Goal: Communication & Community: Ask a question

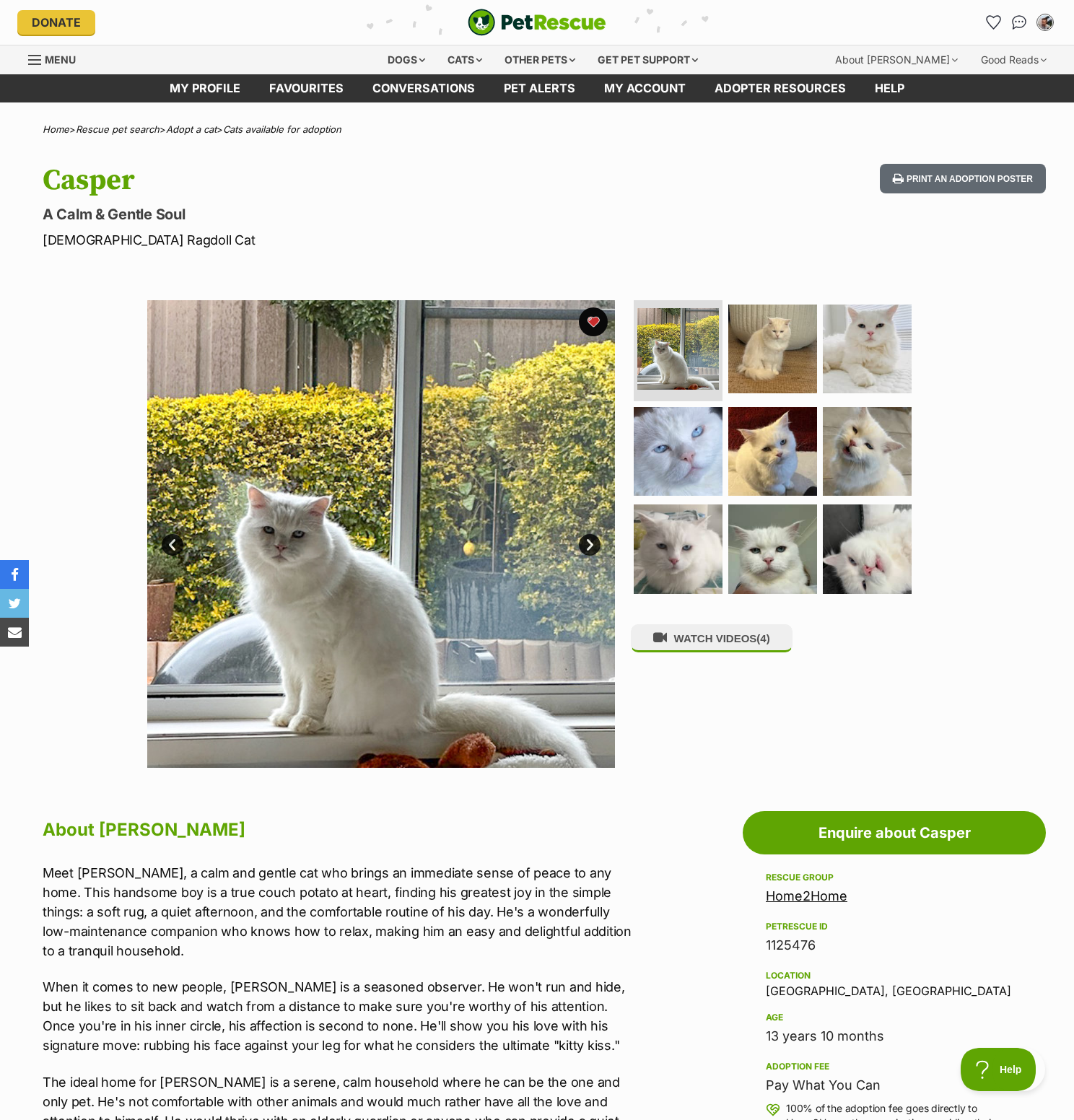
click at [474, 250] on p "Male Ragdoll Cat" at bounding box center [348, 239] width 610 height 19
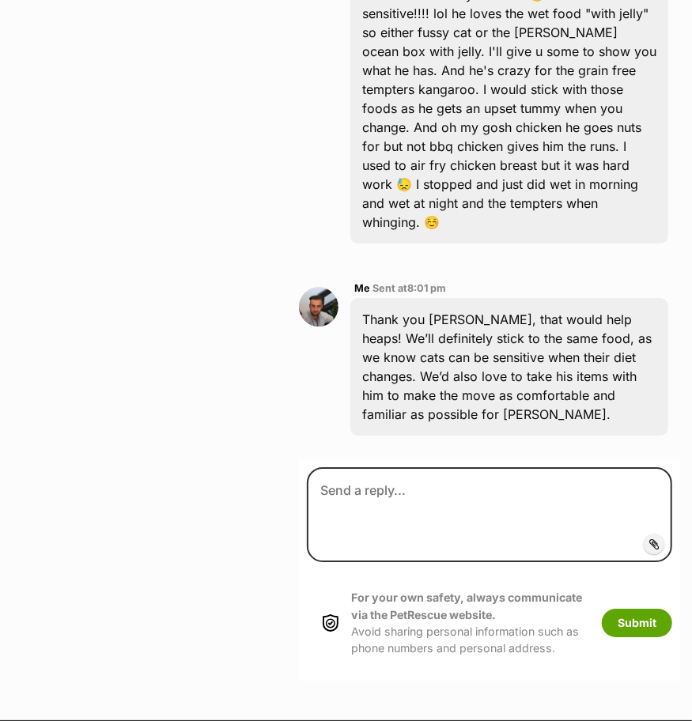
scroll to position [4277, 0]
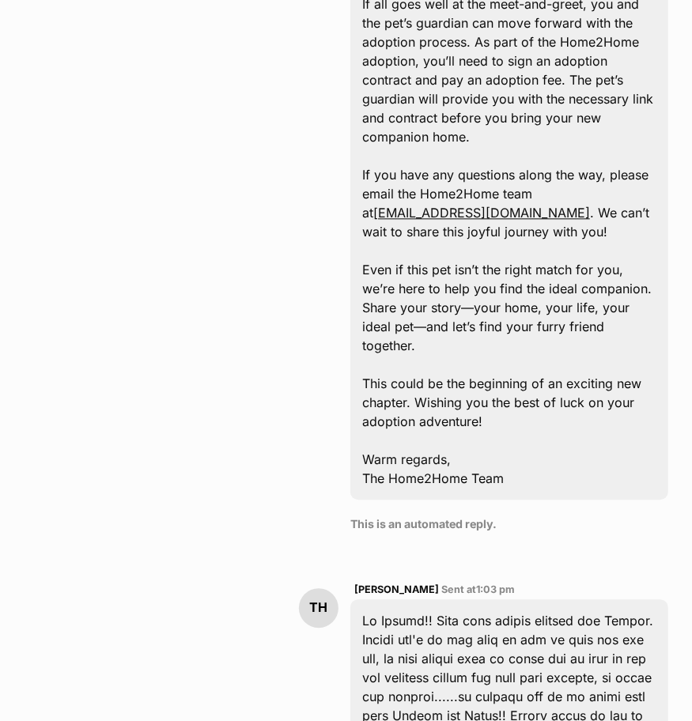
scroll to position [1326, 0]
